Goal: Task Accomplishment & Management: Manage account settings

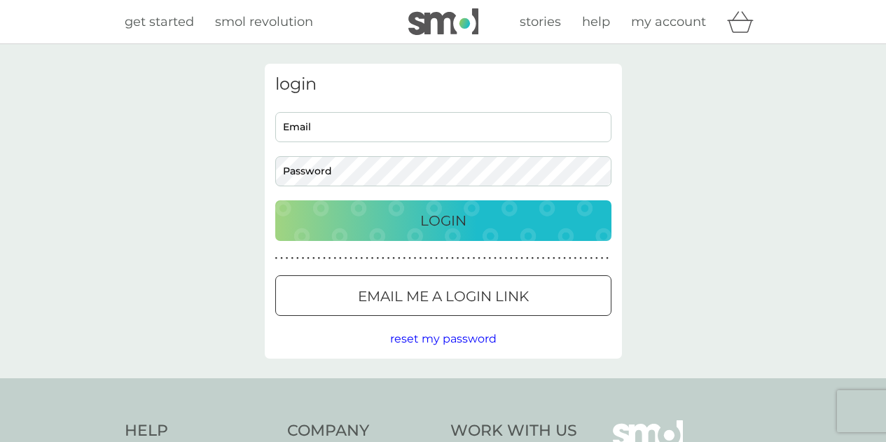
type input "kerryjess@aol.com"
click at [453, 215] on p "Login" at bounding box center [443, 220] width 46 height 22
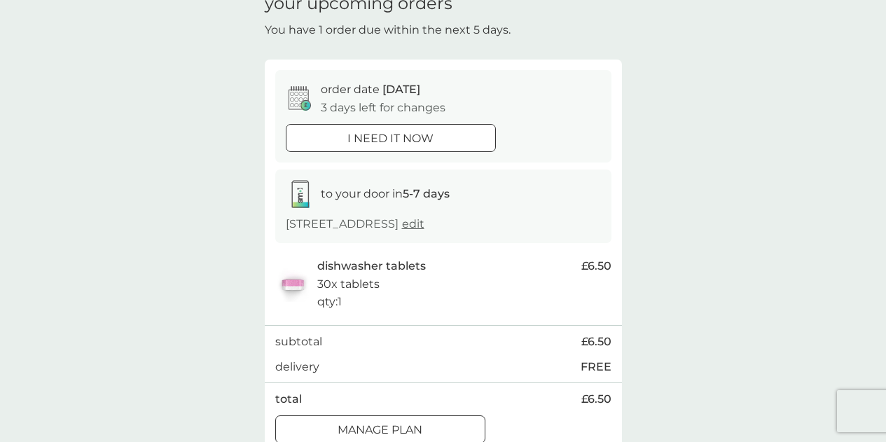
scroll to position [140, 0]
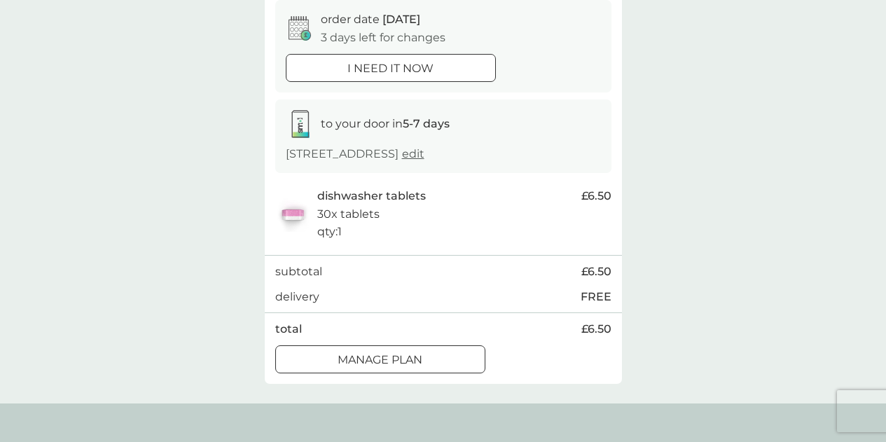
click at [413, 357] on p "Manage plan" at bounding box center [380, 360] width 85 height 18
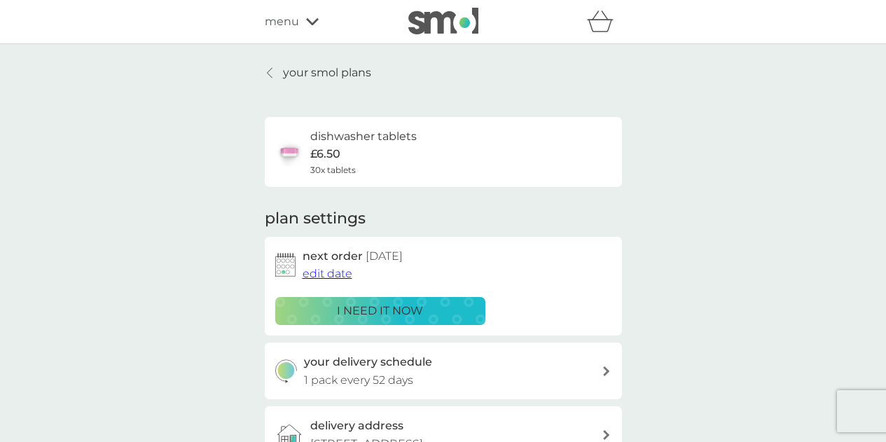
click at [340, 275] on span "edit date" at bounding box center [328, 273] width 50 height 13
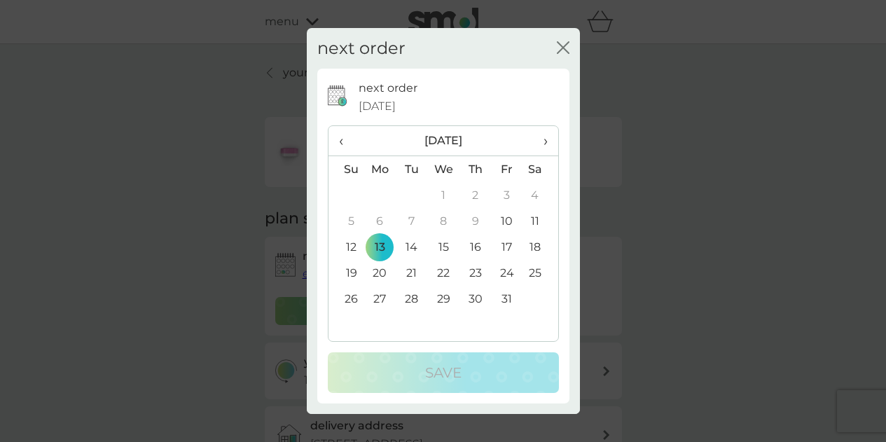
click at [378, 296] on td "27" at bounding box center [380, 299] width 32 height 26
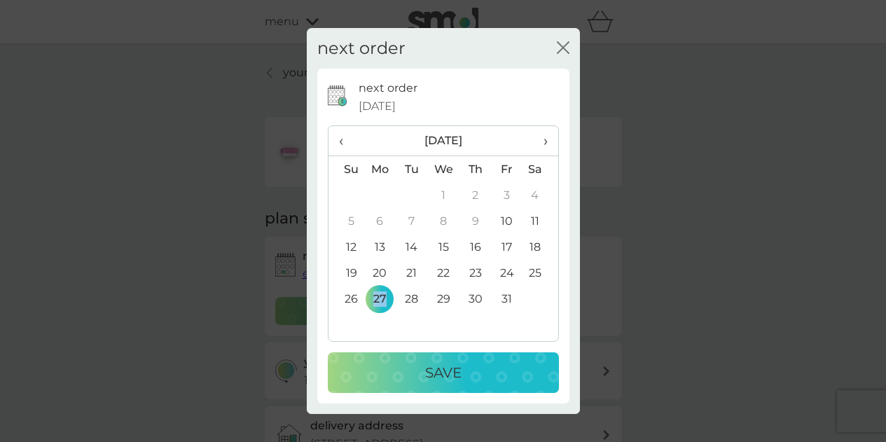
click at [435, 371] on p "Save" at bounding box center [443, 372] width 36 height 22
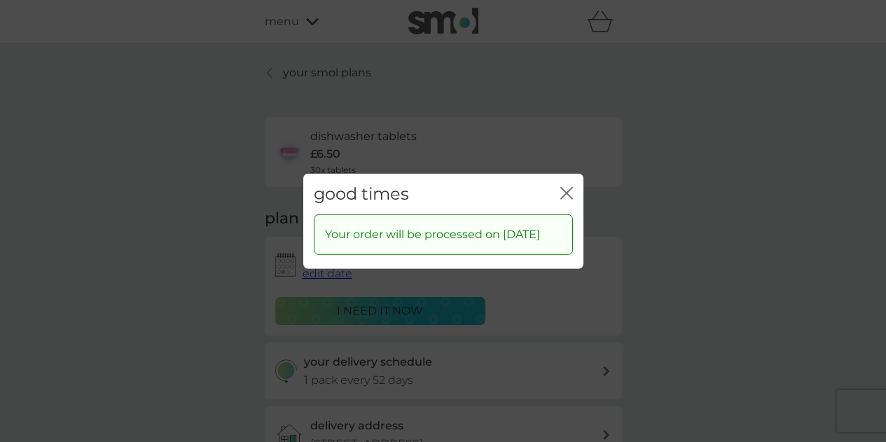
click at [565, 186] on icon "close" at bounding box center [566, 192] width 13 height 13
click at [565, 179] on div "dishwasher tablets £6.50 30x tablets" at bounding box center [443, 152] width 357 height 70
